Goal: Task Accomplishment & Management: Manage account settings

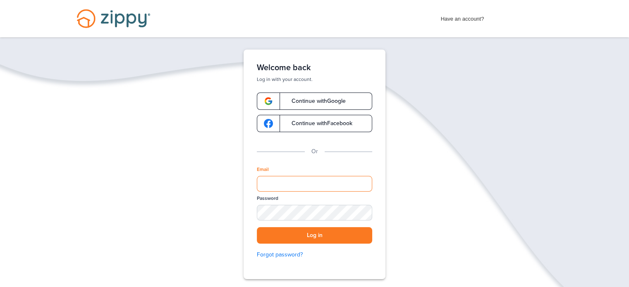
click at [298, 177] on input "Email" at bounding box center [314, 184] width 115 height 16
type input "**********"
click at [299, 237] on button "Log in" at bounding box center [314, 235] width 115 height 17
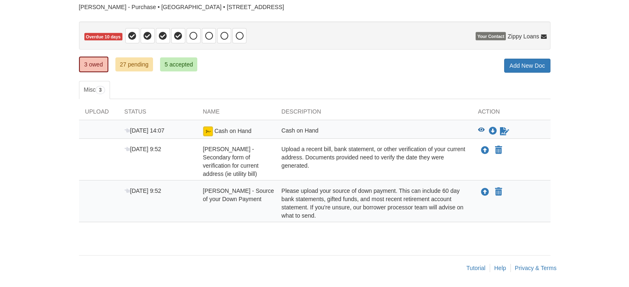
scroll to position [62, 0]
click at [396, 162] on div "Upload a recent bill, bank statement, or other verification of your current add…" at bounding box center [373, 161] width 196 height 33
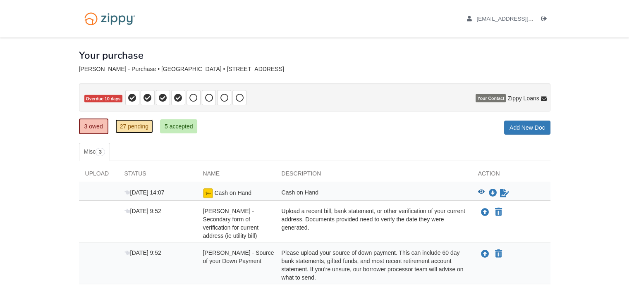
click at [141, 127] on link "27 pending" at bounding box center [134, 126] width 38 height 14
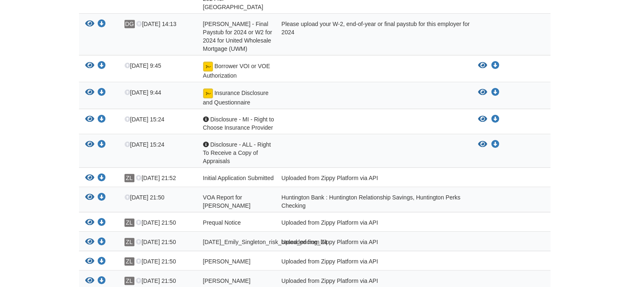
scroll to position [648, 0]
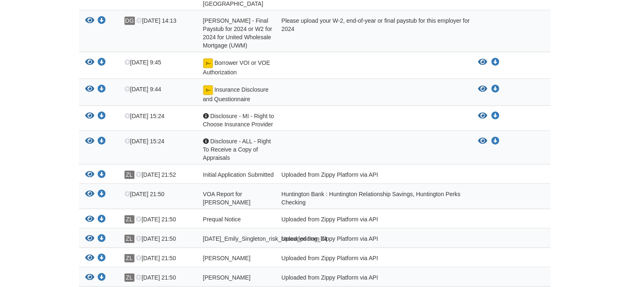
click at [330, 190] on div "Huntington Bank : Huntington Relationship Savings, Huntington Perks Checking" at bounding box center [373, 198] width 196 height 17
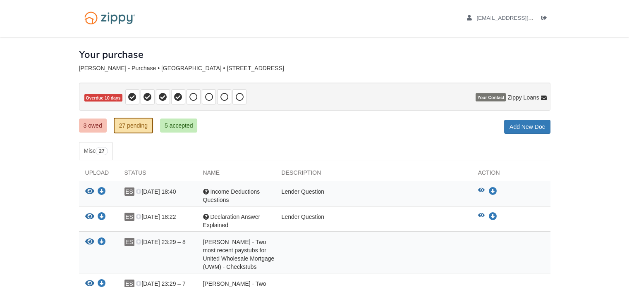
scroll to position [0, 0]
